Goal: Information Seeking & Learning: Learn about a topic

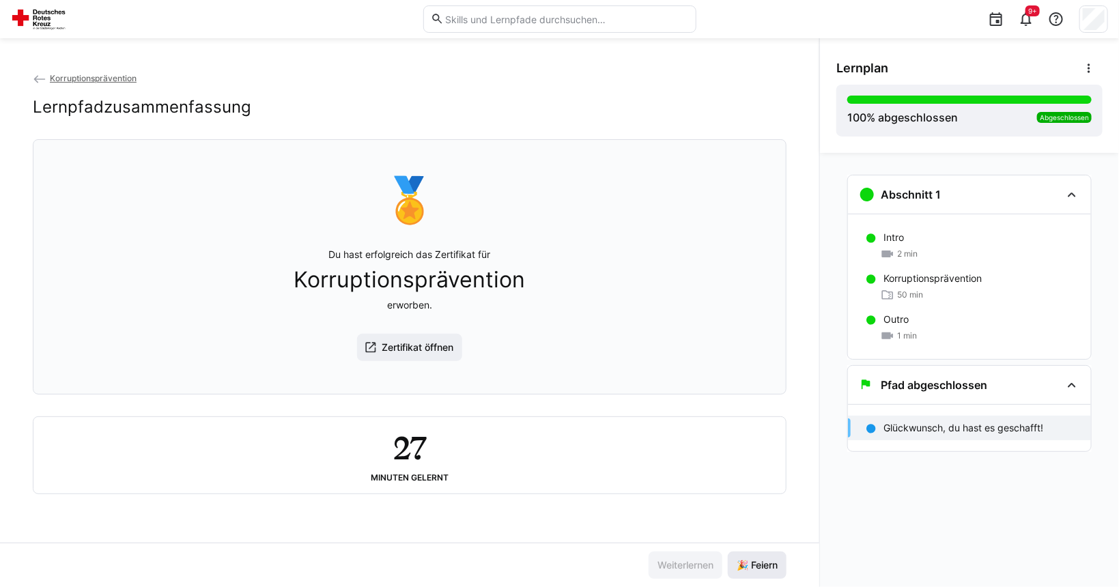
click at [755, 563] on span "🎉 Feiern" at bounding box center [757, 566] width 45 height 14
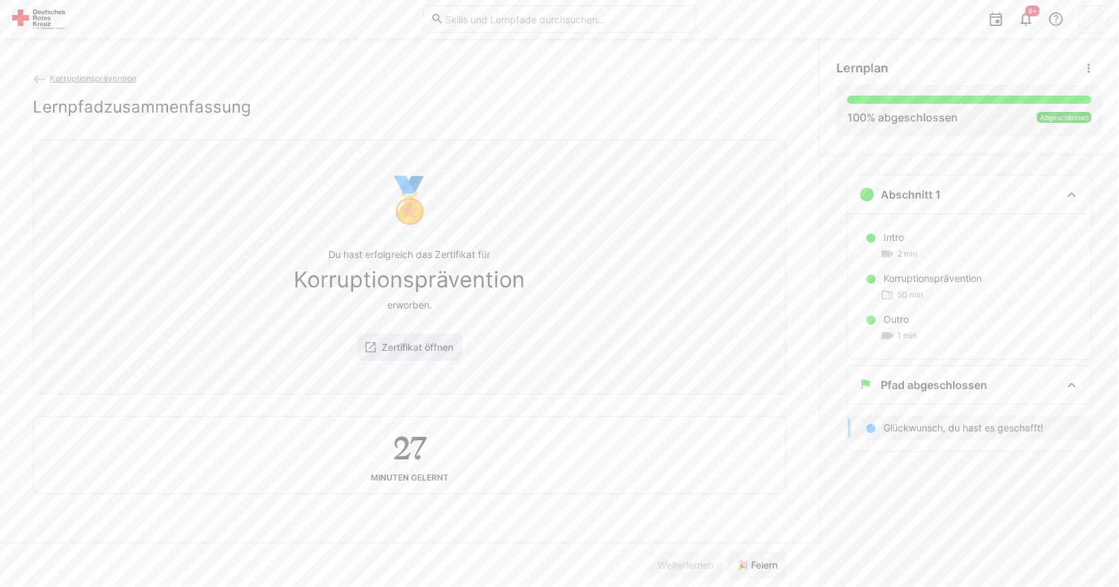
click at [421, 354] on span "Zertifikat öffnen" at bounding box center [418, 348] width 76 height 14
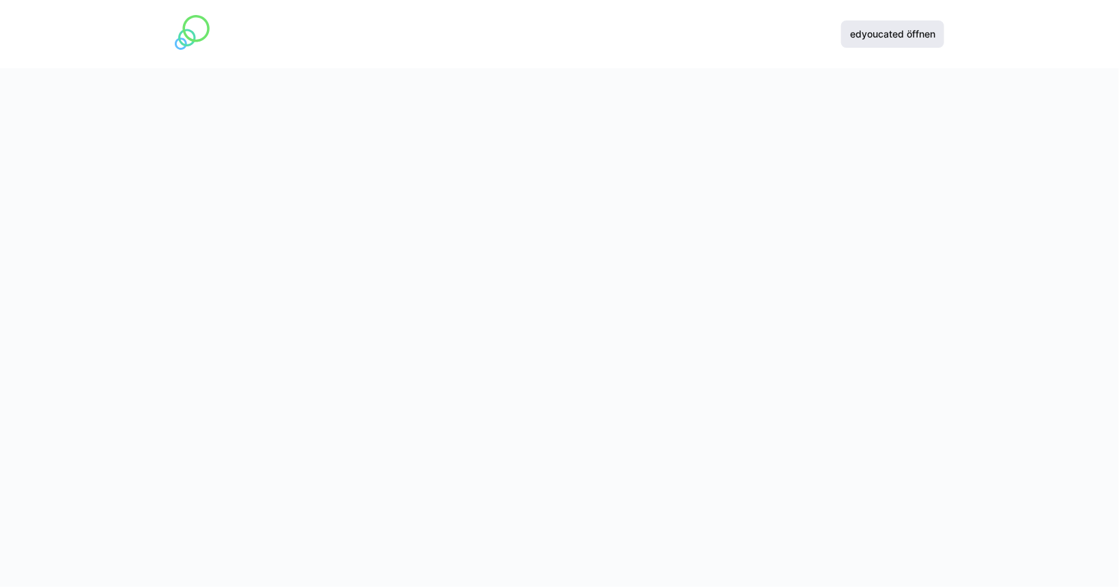
click at [850, 36] on span "edyoucated öffnen" at bounding box center [892, 34] width 89 height 14
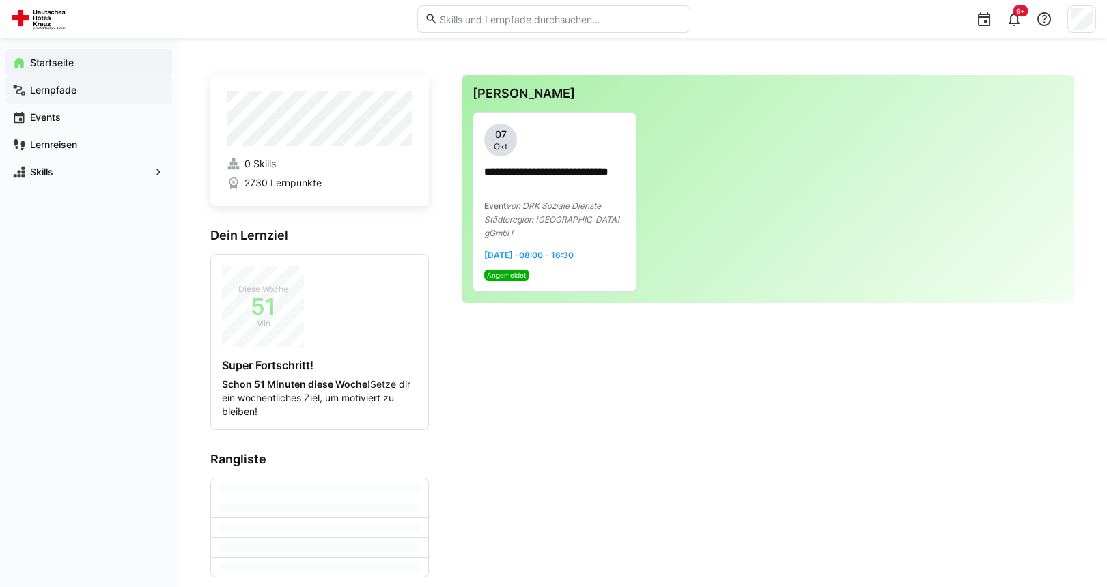
click at [0, 0] on app-navigation-label "Lernpfade" at bounding box center [0, 0] width 0 height 0
